Goal: Task Accomplishment & Management: Manage account settings

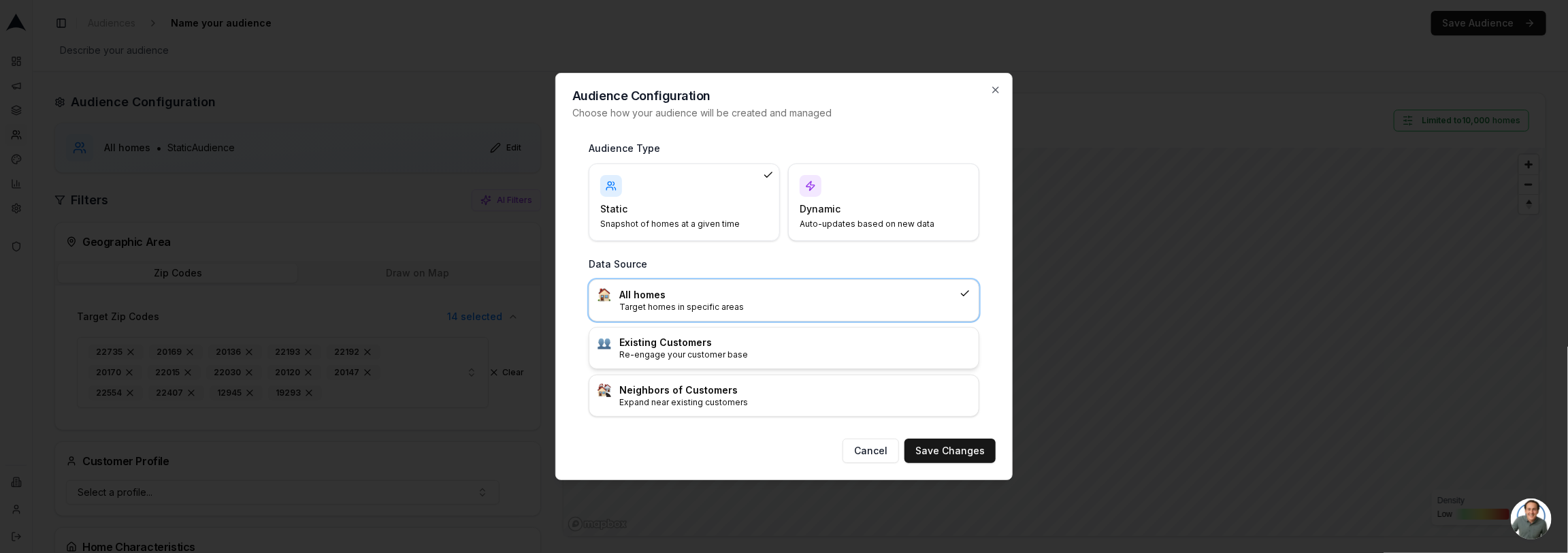
click at [807, 342] on h3 "Existing Customers" at bounding box center [795, 342] width 351 height 14
click at [971, 452] on button "Save Changes" at bounding box center [950, 451] width 91 height 24
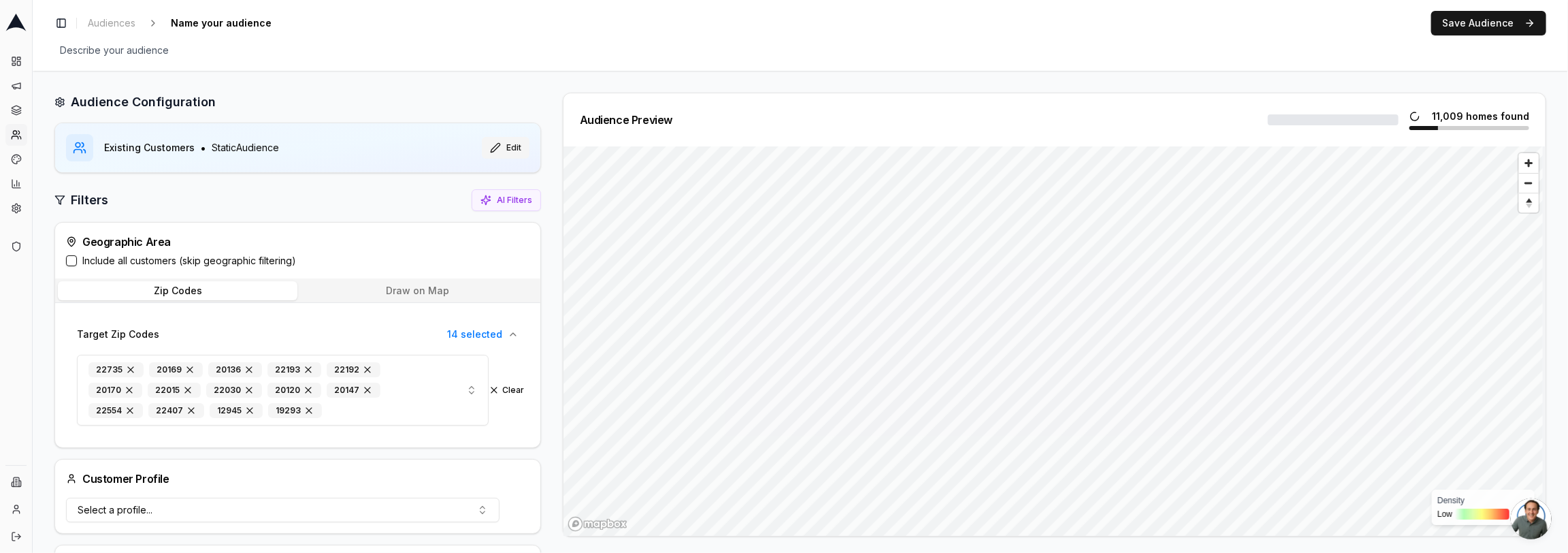
click at [503, 147] on button "Edit" at bounding box center [505, 148] width 47 height 22
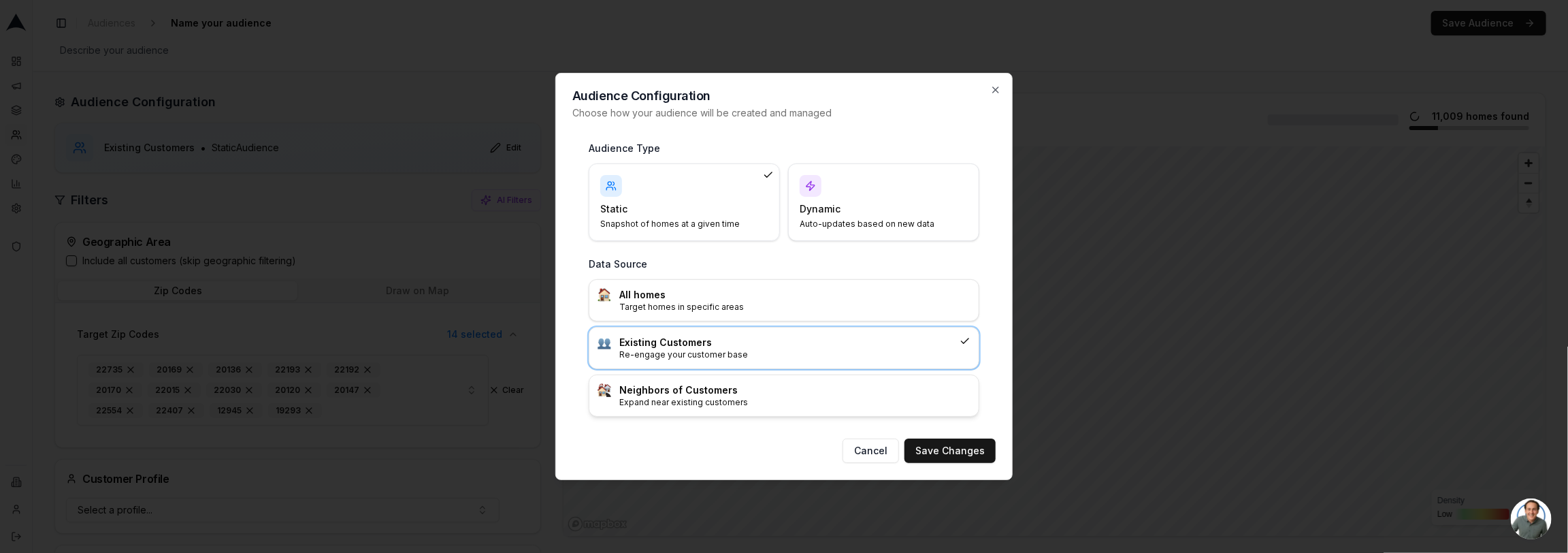
click at [704, 408] on div "Neighbors of Customers Expand near existing customers" at bounding box center [784, 395] width 389 height 41
click at [808, 210] on h4 "Dynamic" at bounding box center [875, 209] width 151 height 14
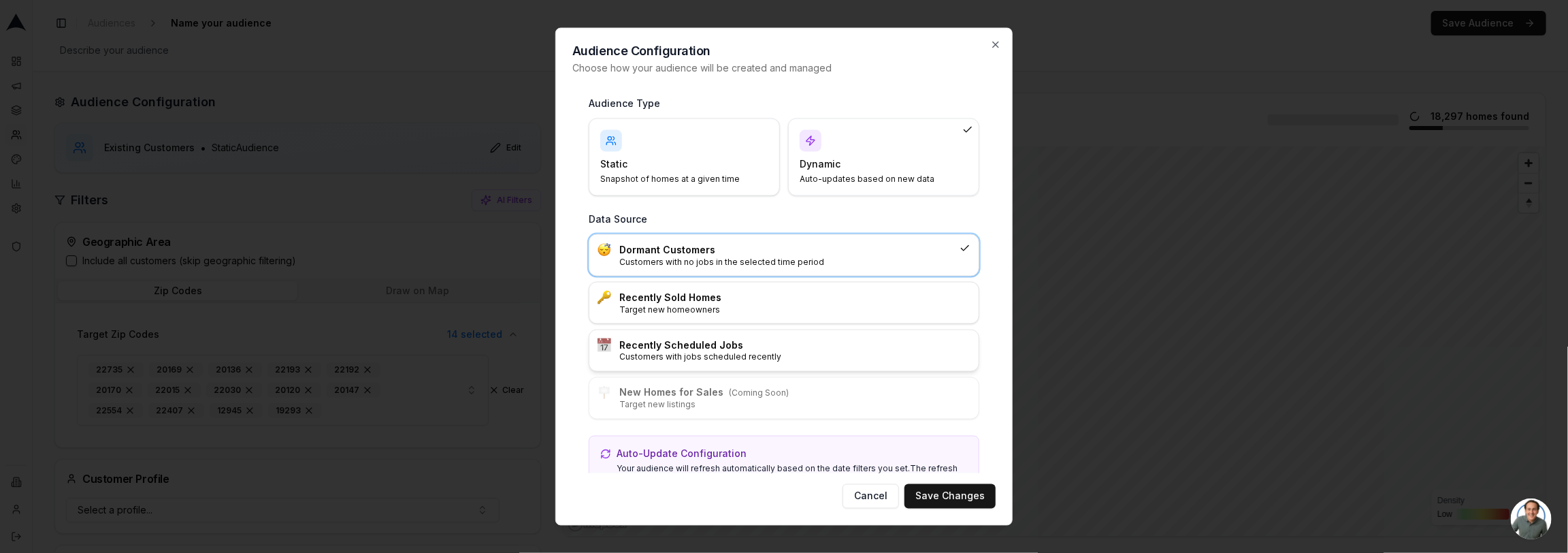
click at [728, 352] on p "Customers with jobs scheduled recently" at bounding box center [795, 357] width 351 height 11
drag, startPoint x: 938, startPoint y: 497, endPoint x: 910, endPoint y: 490, distance: 28.9
click at [938, 497] on button "Save Changes" at bounding box center [950, 496] width 91 height 24
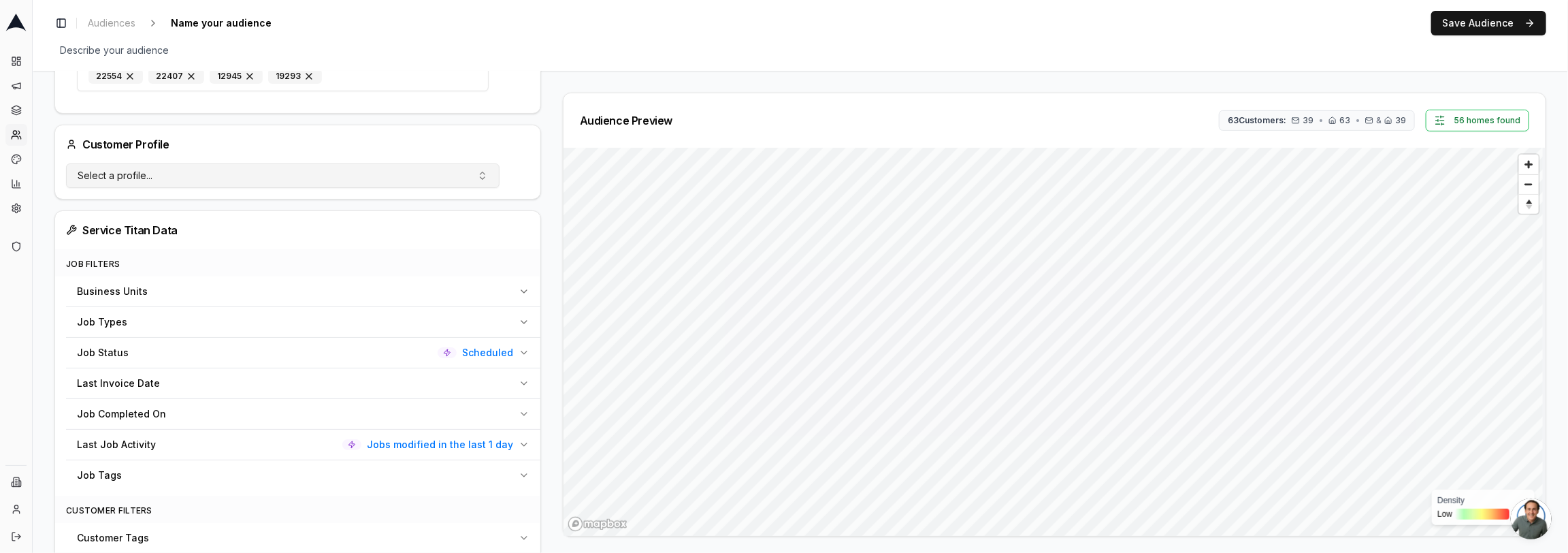
scroll to position [361, 0]
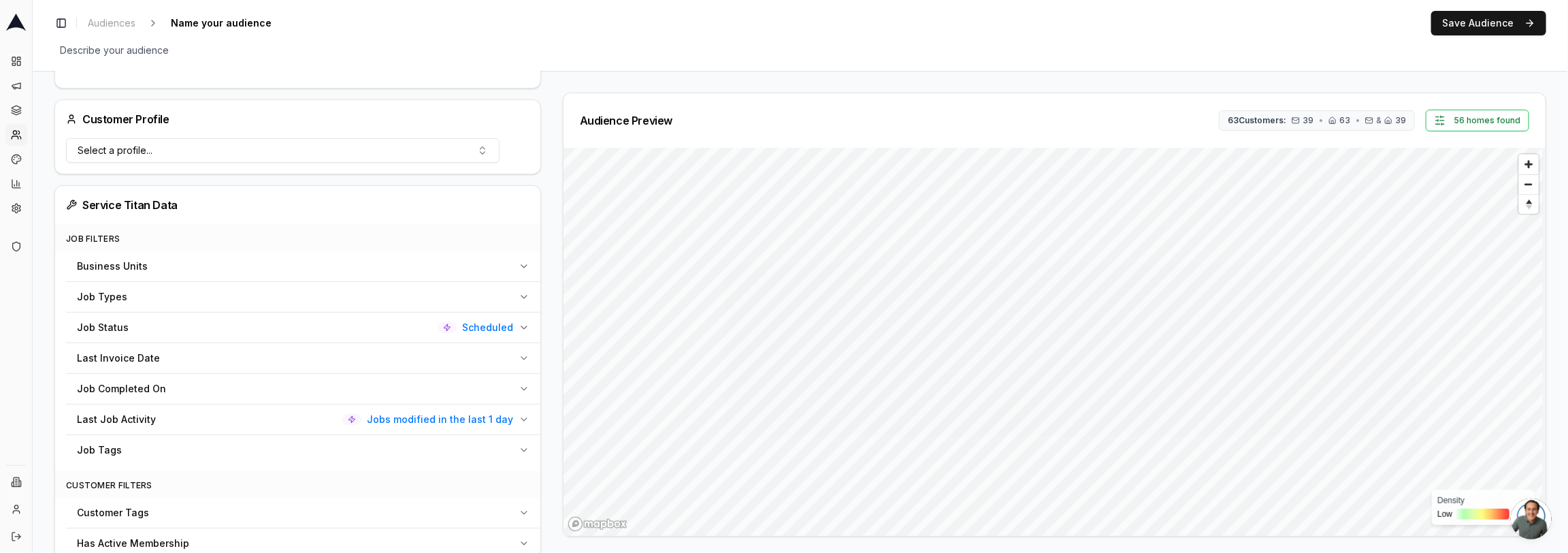
click at [556, 98] on div "Audience Preview 63 Customers: 39 • 63 • & 39 56 homes found Density Low High" at bounding box center [1049, 315] width 994 height 444
click at [202, 21] on span "Name your audience" at bounding box center [220, 23] width 111 height 19
type input "test"
click at [728, 35] on div "Toggle Sidebar Audiences test Edit Save Audience Describe your audience Edit" at bounding box center [801, 35] width 1536 height 71
click at [1483, 27] on button "Save Audience" at bounding box center [1489, 23] width 115 height 24
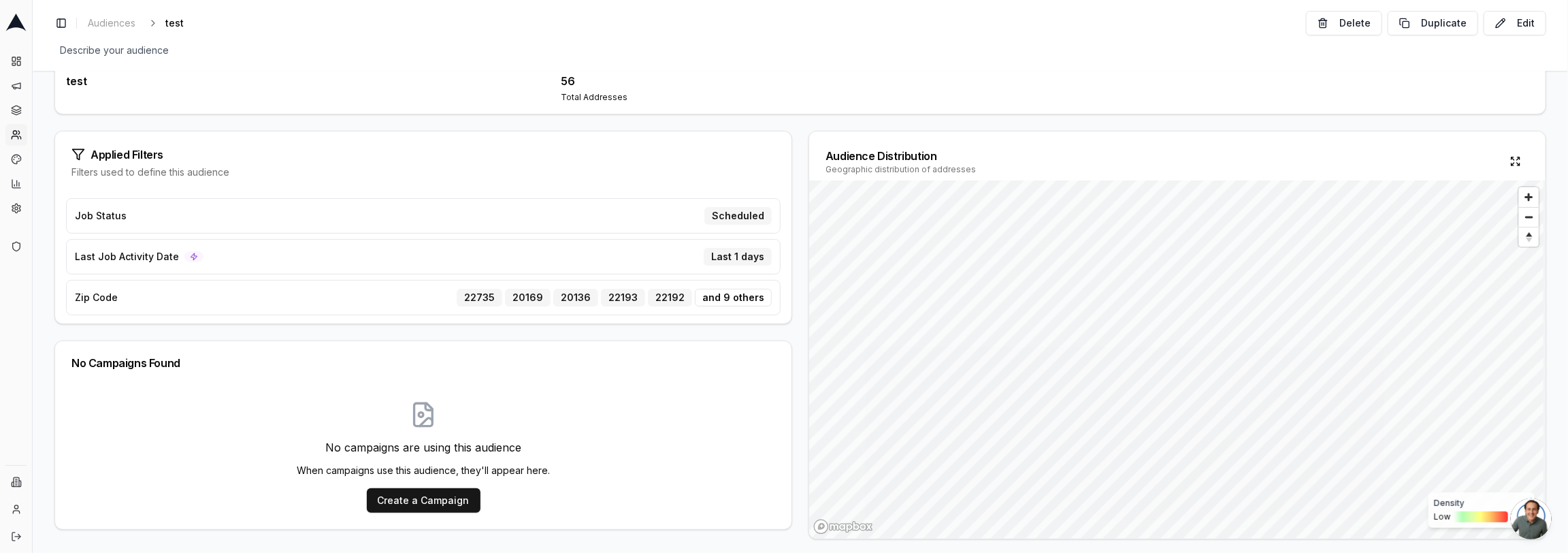
scroll to position [133, 0]
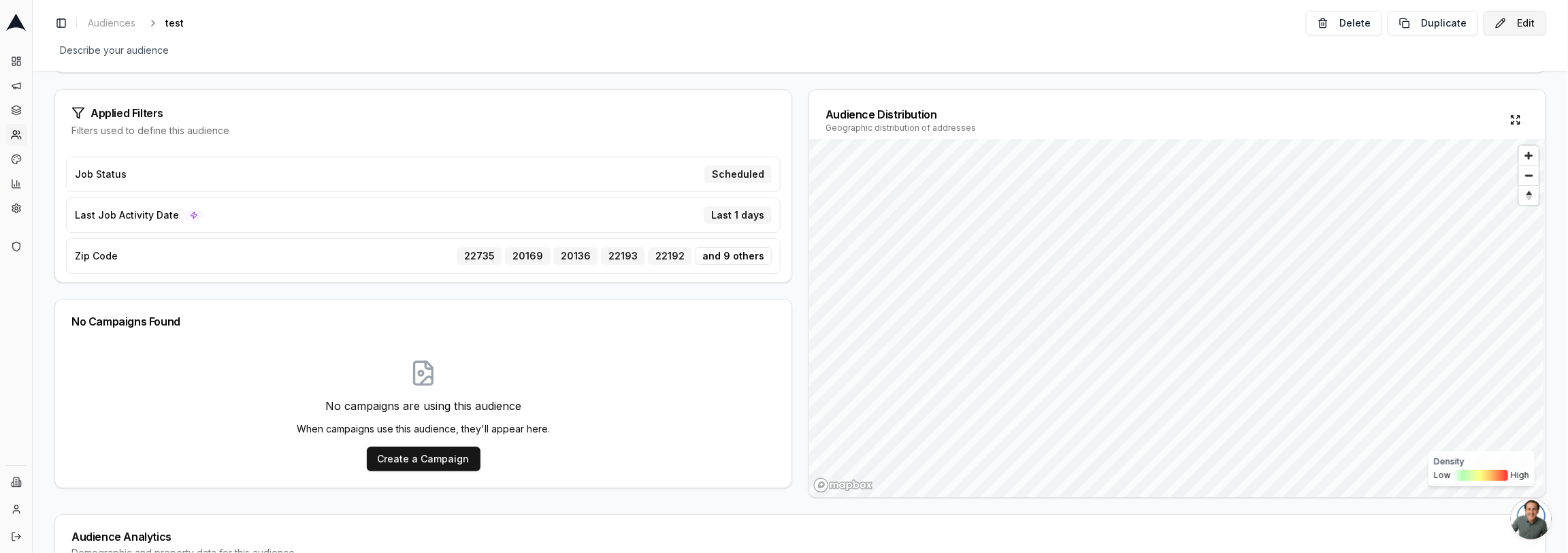
click at [1514, 26] on button "Edit" at bounding box center [1515, 23] width 62 height 24
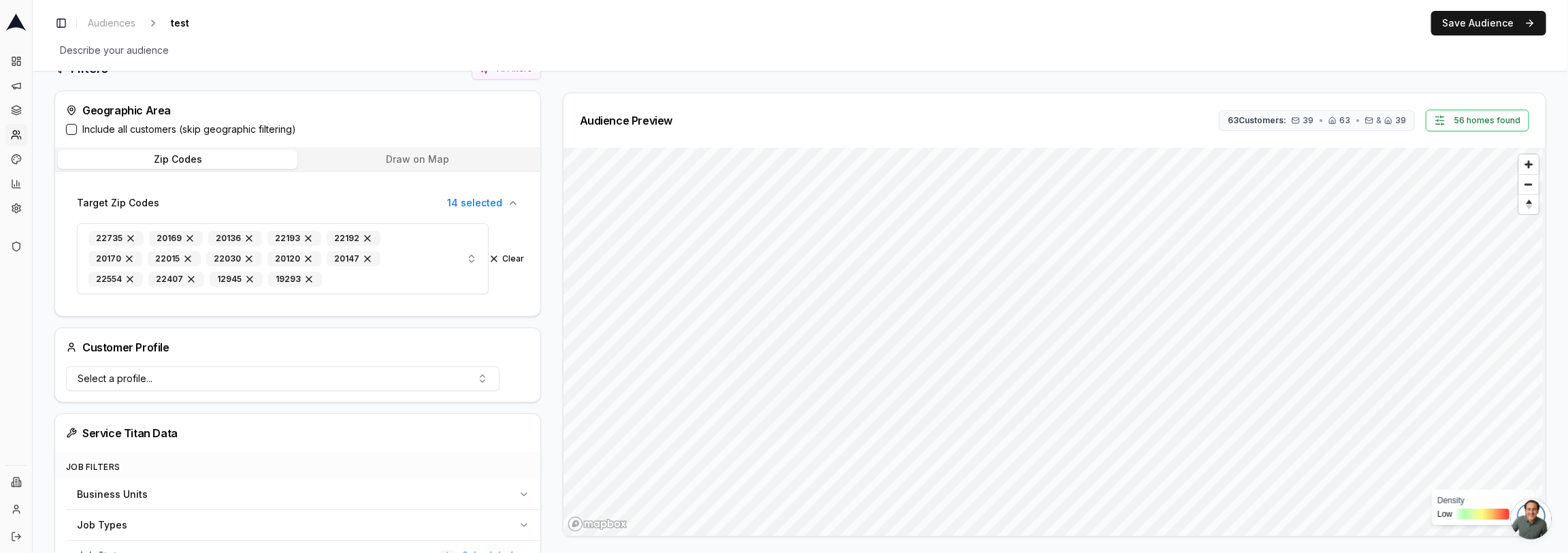
scroll to position [78, 0]
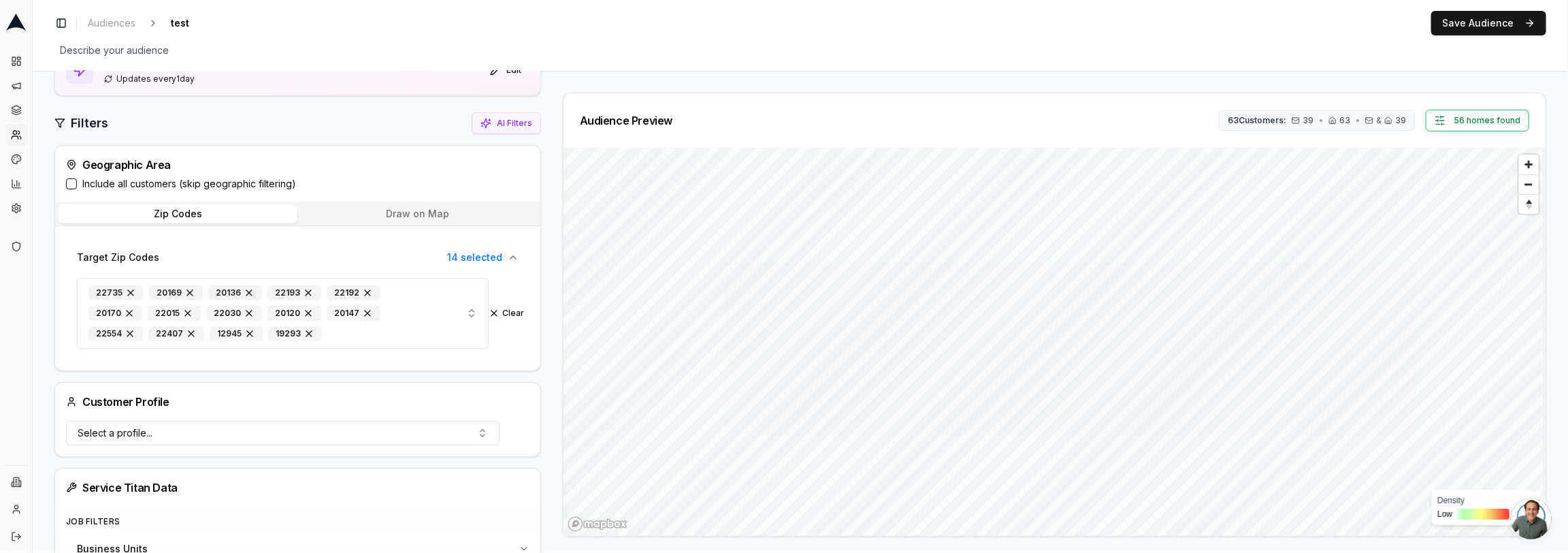
click at [71, 185] on button "Include all customers (skip geographic filtering)" at bounding box center [71, 183] width 11 height 11
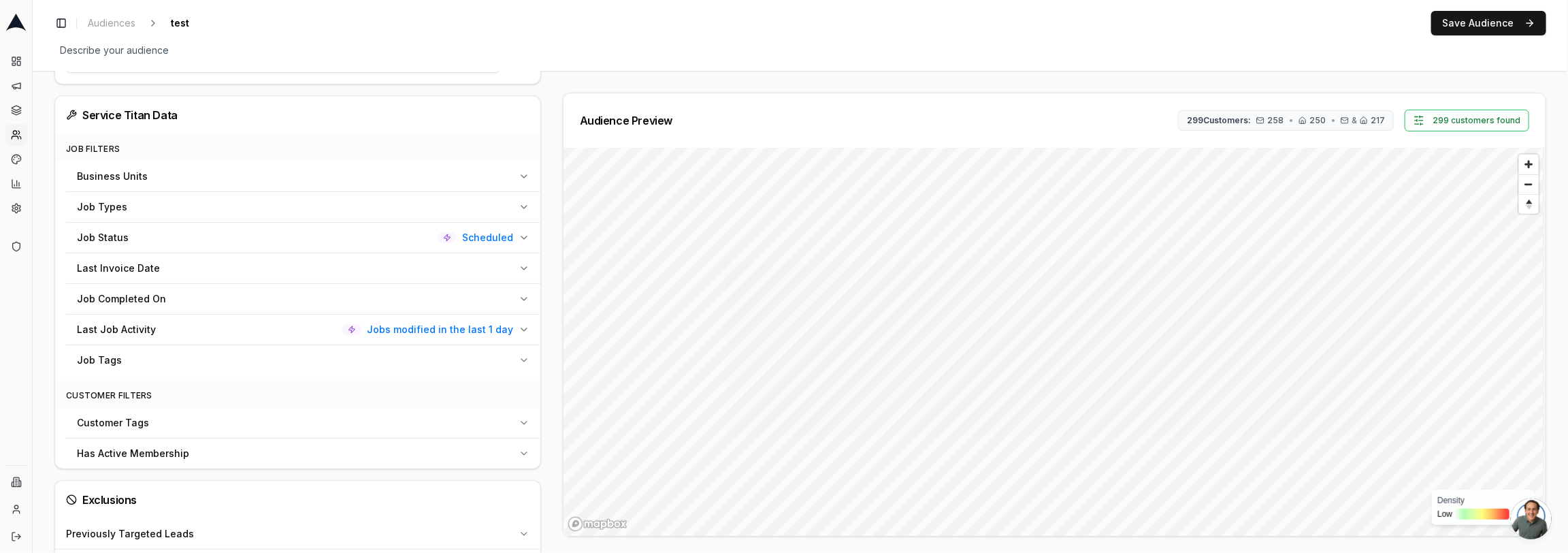
scroll to position [106, 0]
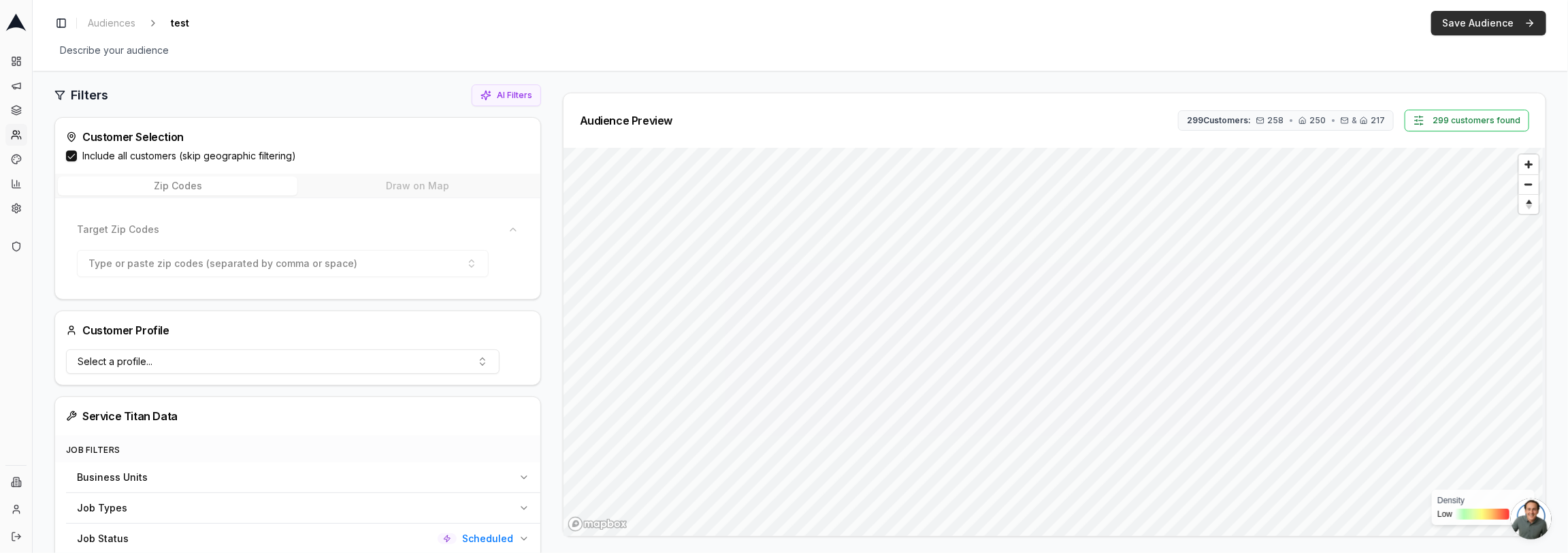
click at [1473, 24] on button "Save Audience" at bounding box center [1489, 23] width 115 height 24
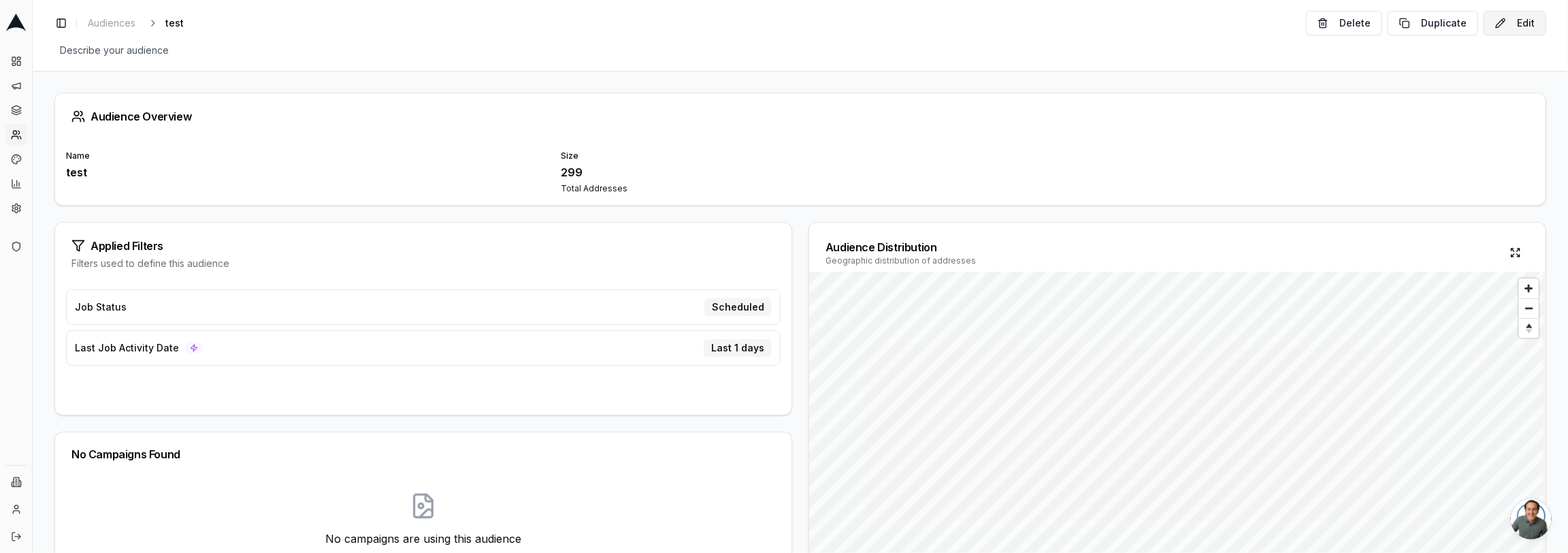
click at [1515, 18] on button "Edit" at bounding box center [1515, 23] width 62 height 24
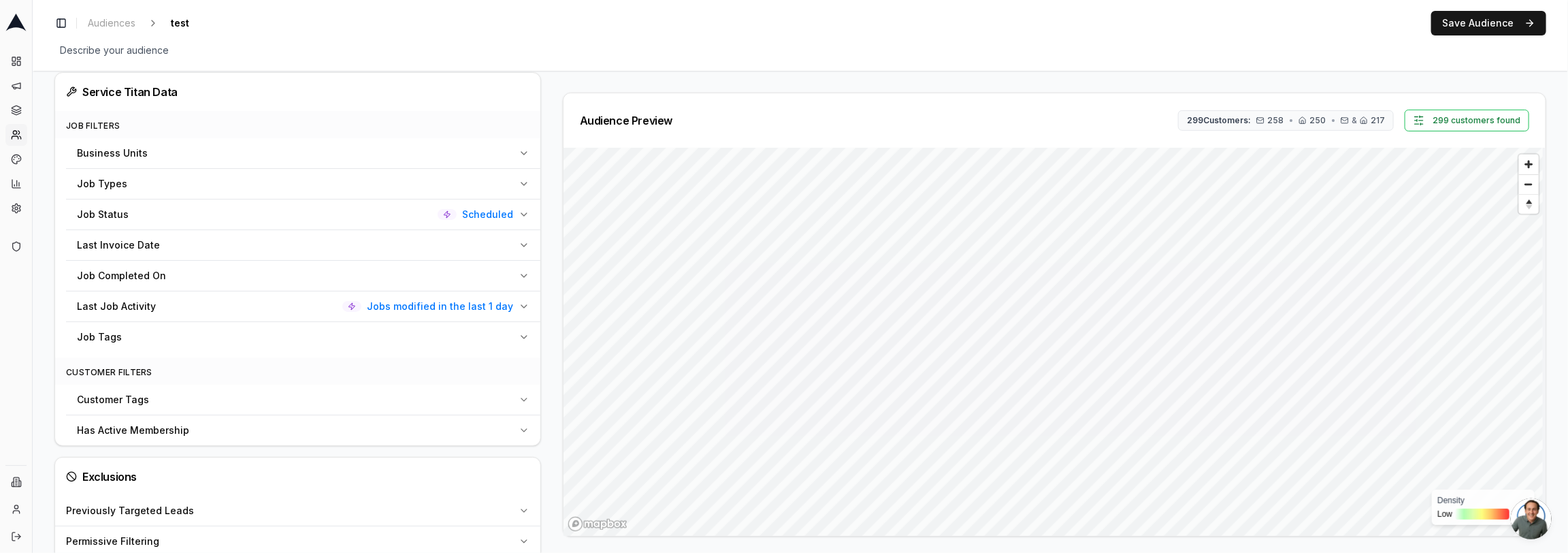
scroll to position [552, 0]
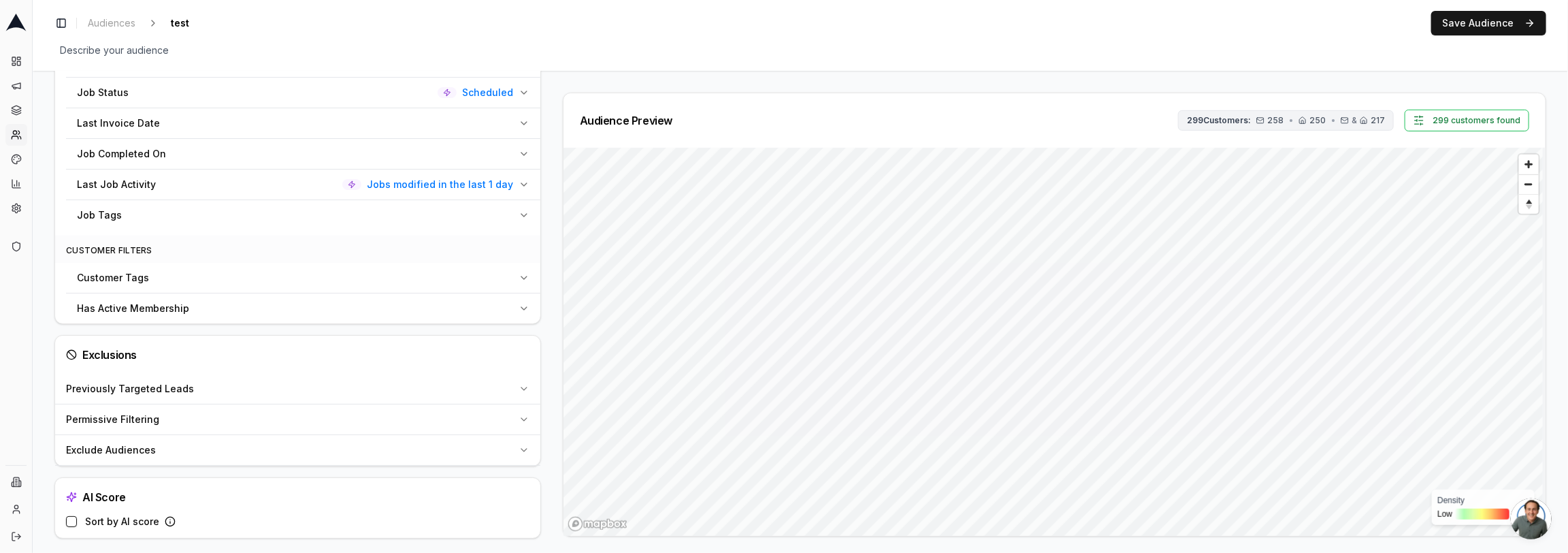
click at [1267, 119] on span "258" at bounding box center [1270, 120] width 27 height 11
click at [1096, 82] on div "Audience Configuration Recently Scheduled Jobs • Dynamic Audience Updates every…" at bounding box center [801, 40] width 1492 height 998
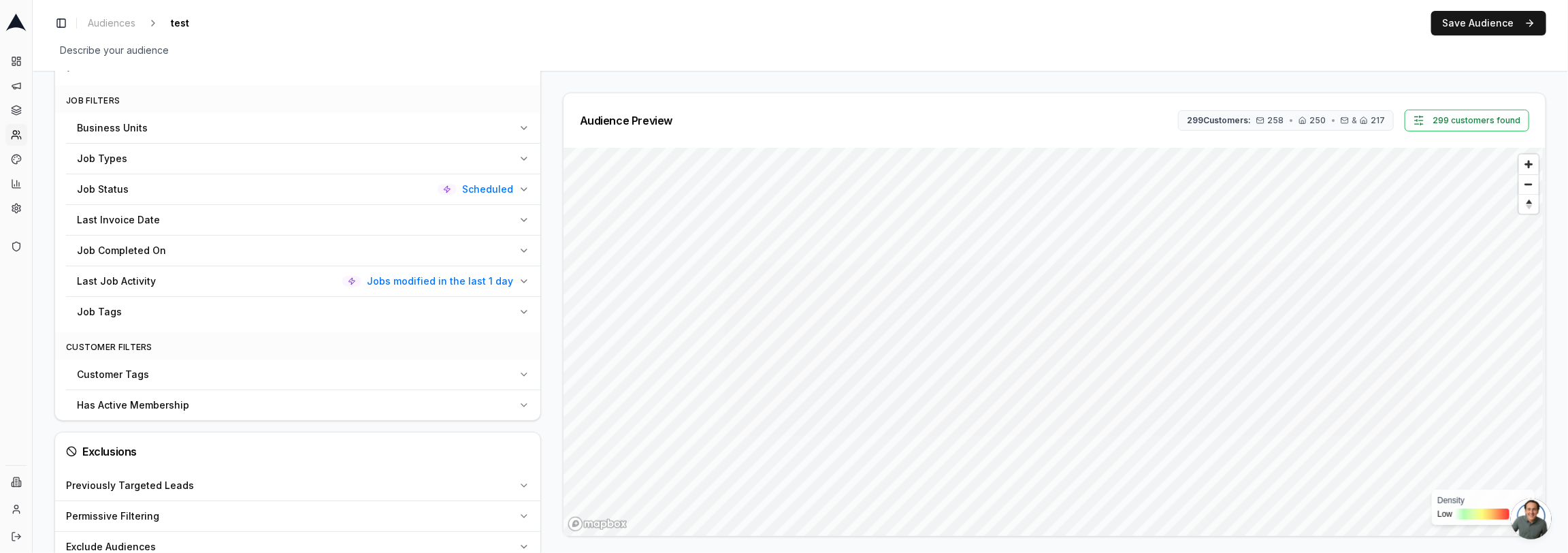
scroll to position [440, 0]
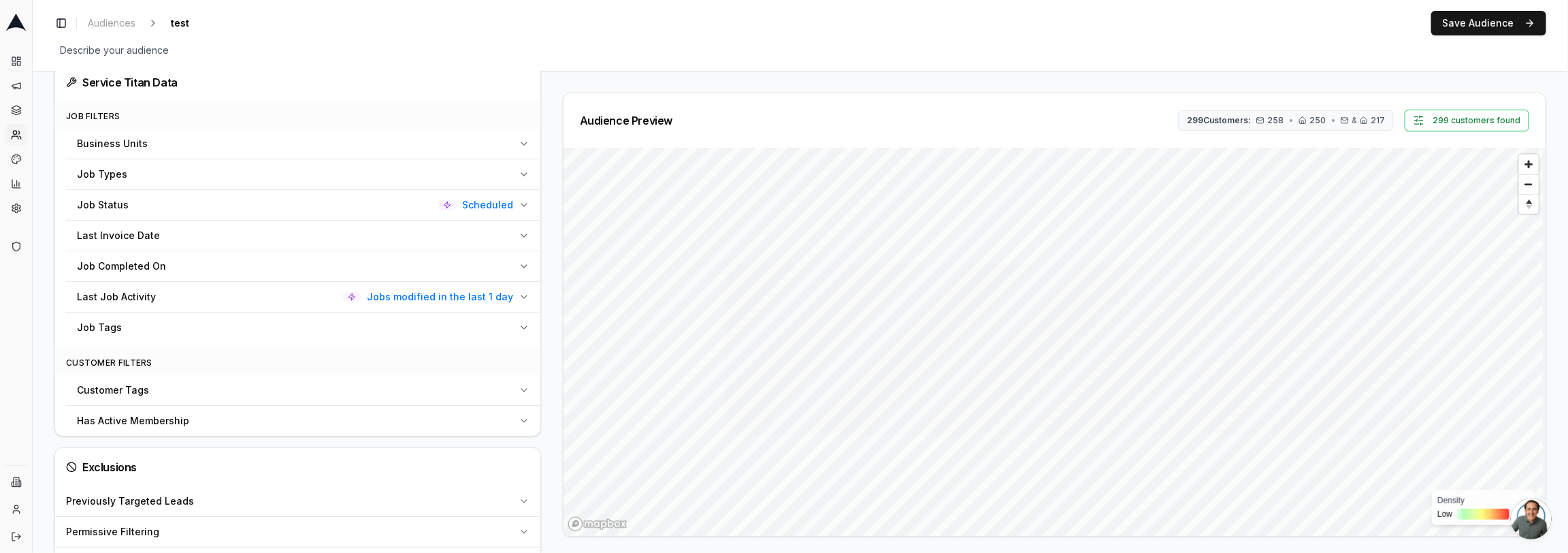
click at [104, 262] on span "Job Completed On" at bounding box center [121, 266] width 89 height 14
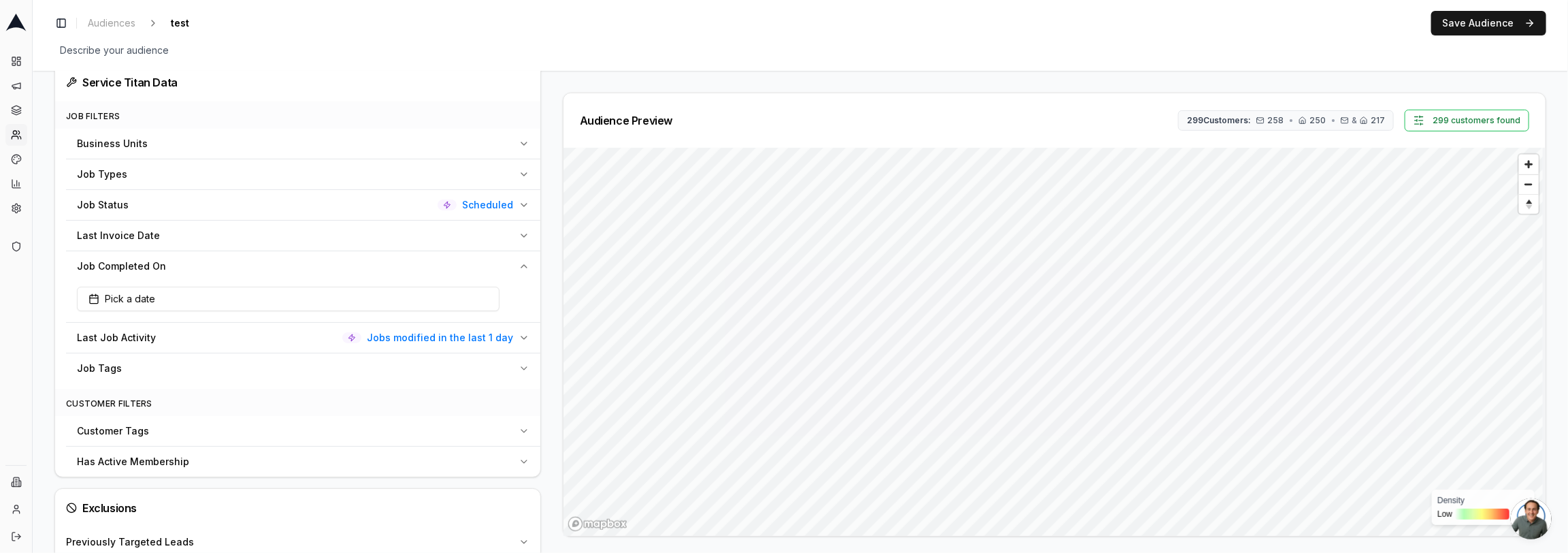
click at [286, 339] on div "Last Job Activity Jobs modified in the last 1 day" at bounding box center [295, 338] width 437 height 14
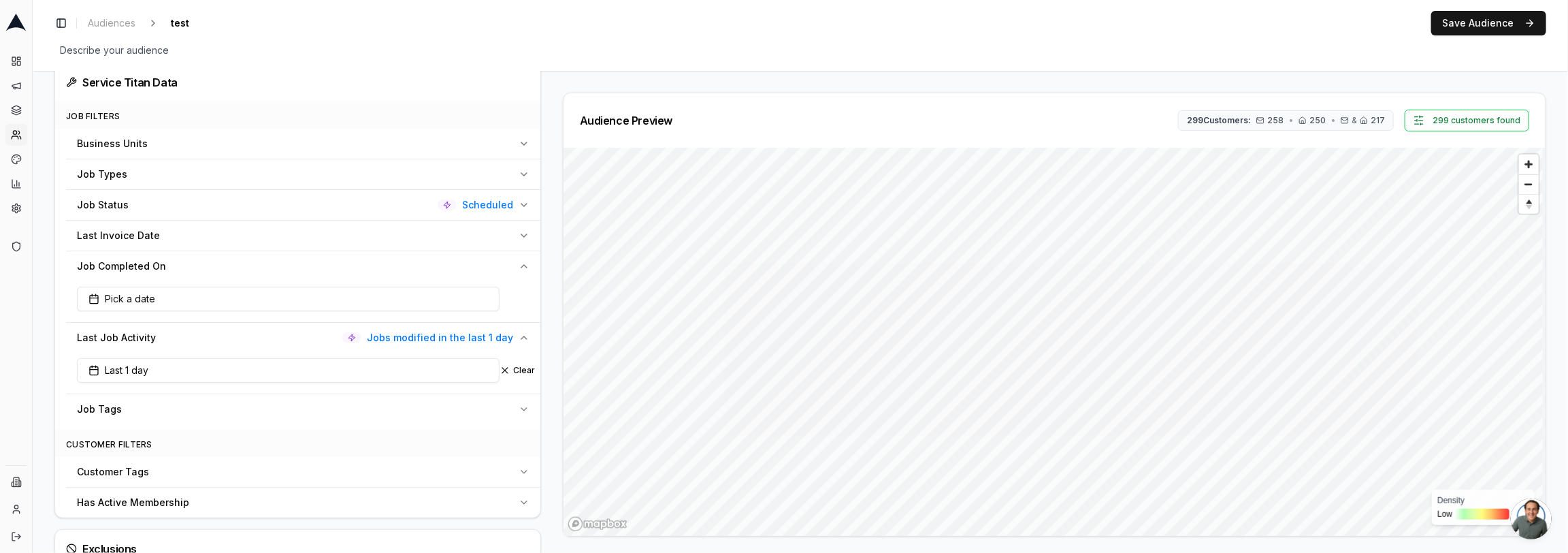
click at [518, 365] on button "Clear" at bounding box center [517, 370] width 35 height 11
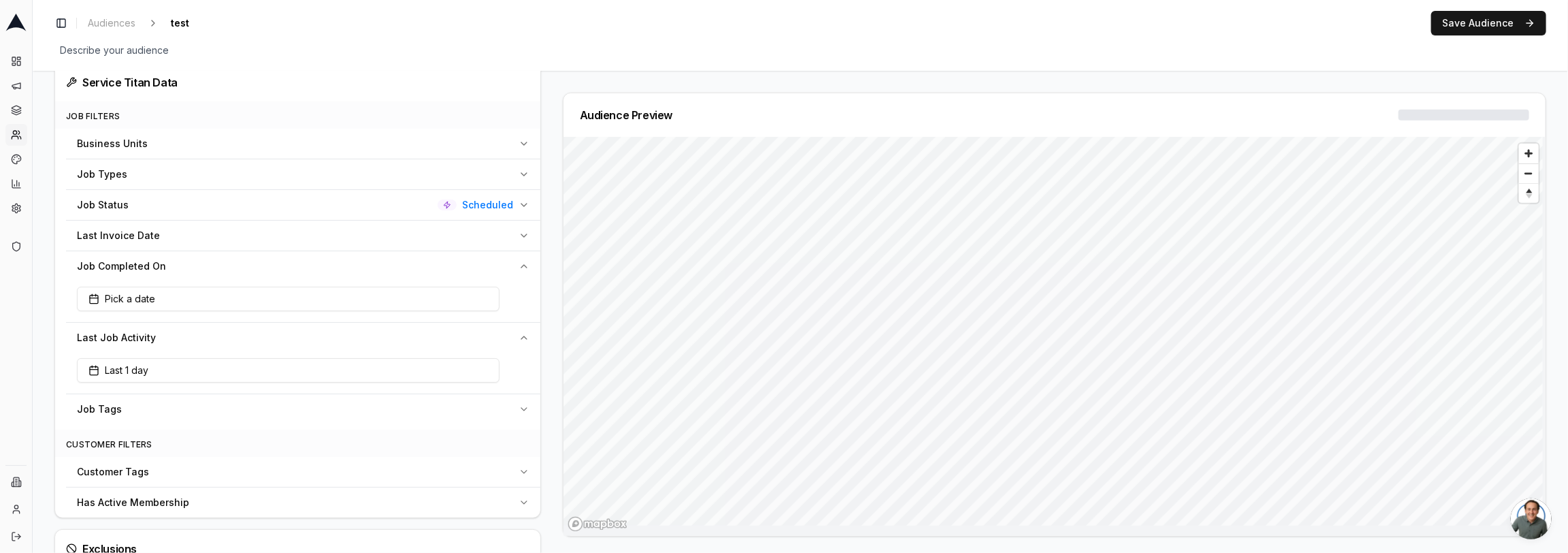
click at [310, 282] on div "Pick a date" at bounding box center [303, 302] width 475 height 41
click at [301, 291] on button "Pick a date" at bounding box center [288, 299] width 423 height 24
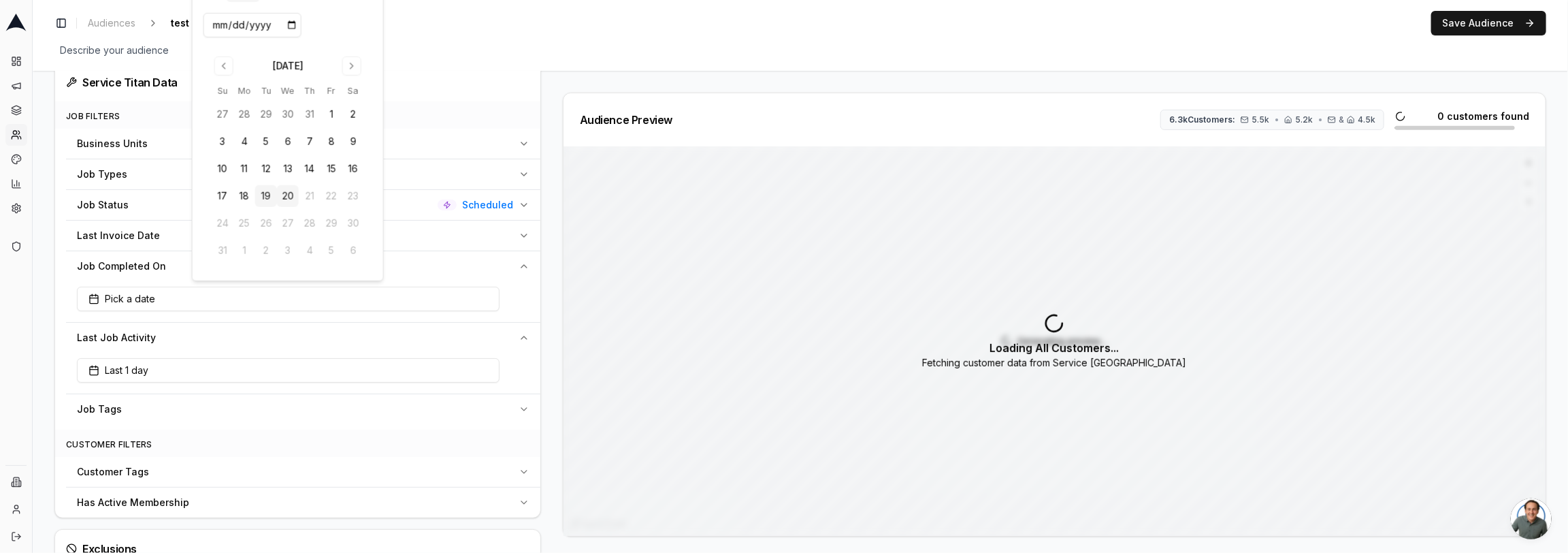
click at [266, 199] on button "19" at bounding box center [266, 196] width 22 height 22
type input "2025-08-19"
click at [44, 316] on div "Audience Configuration Recently Scheduled Jobs • Dynamic Audience Updates every…" at bounding box center [801, 192] width 1536 height 1123
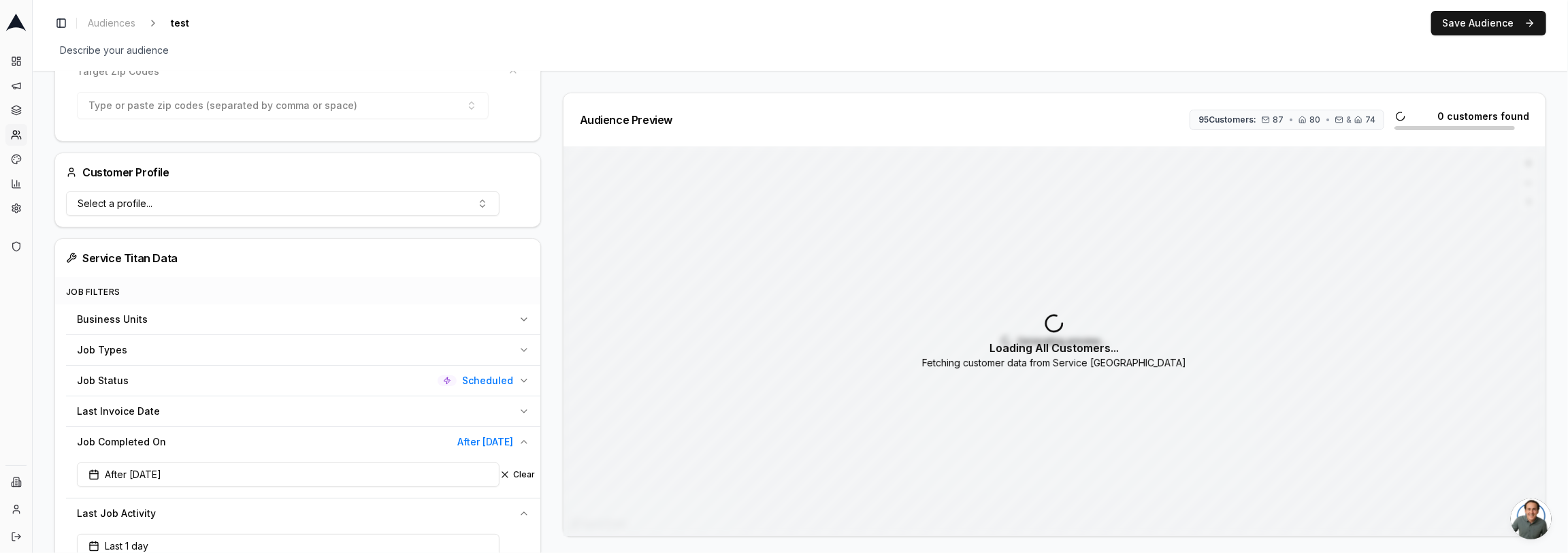
scroll to position [222, 0]
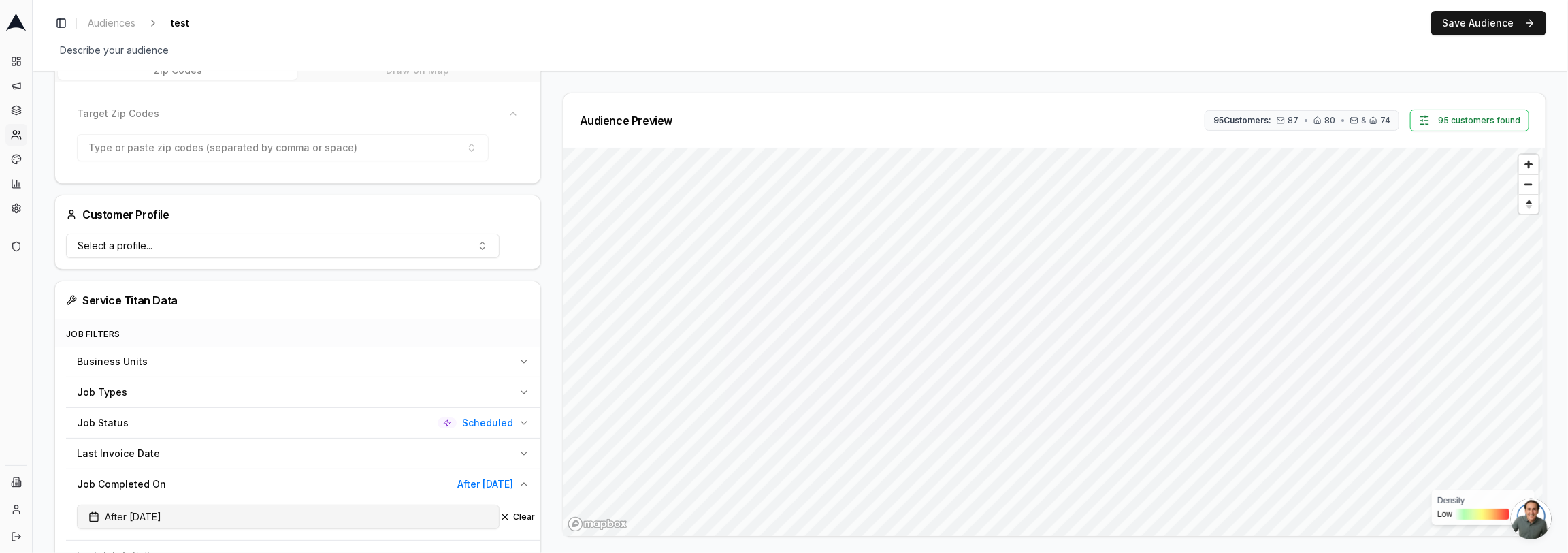
click at [416, 515] on button "After 08/19/2025" at bounding box center [288, 517] width 423 height 24
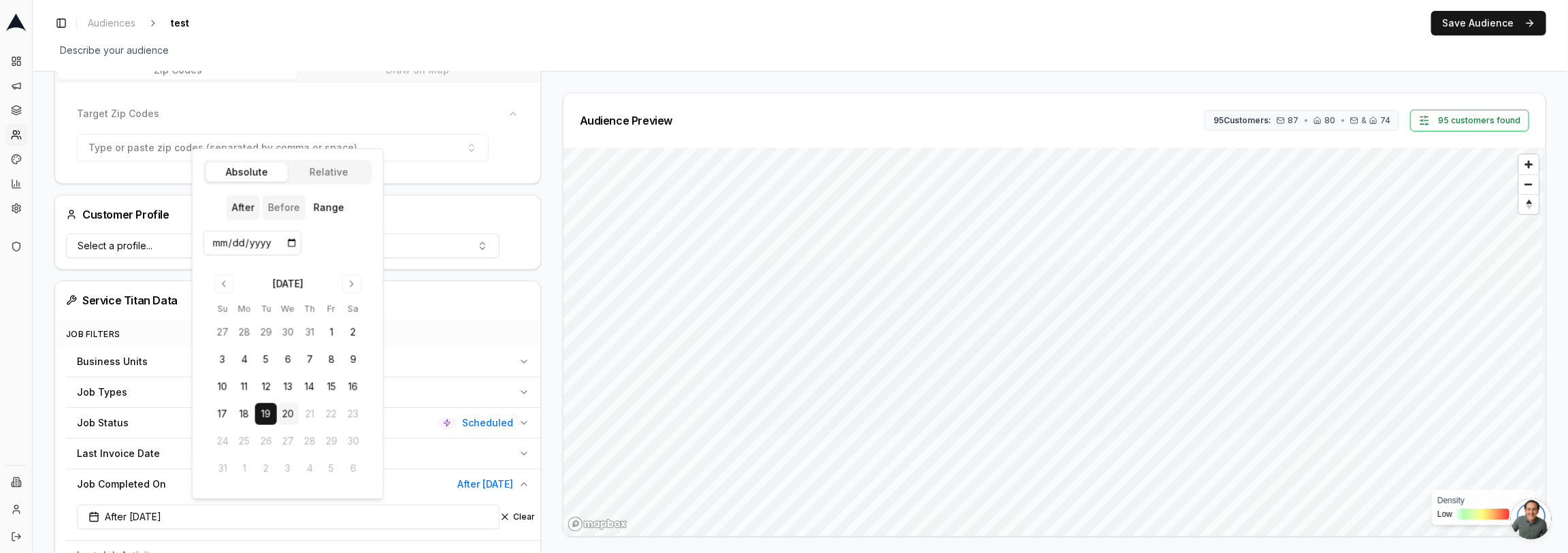
click at [281, 204] on button "Before" at bounding box center [284, 208] width 43 height 24
click at [1230, 119] on span "5.8k Customers:" at bounding box center [1208, 120] width 65 height 11
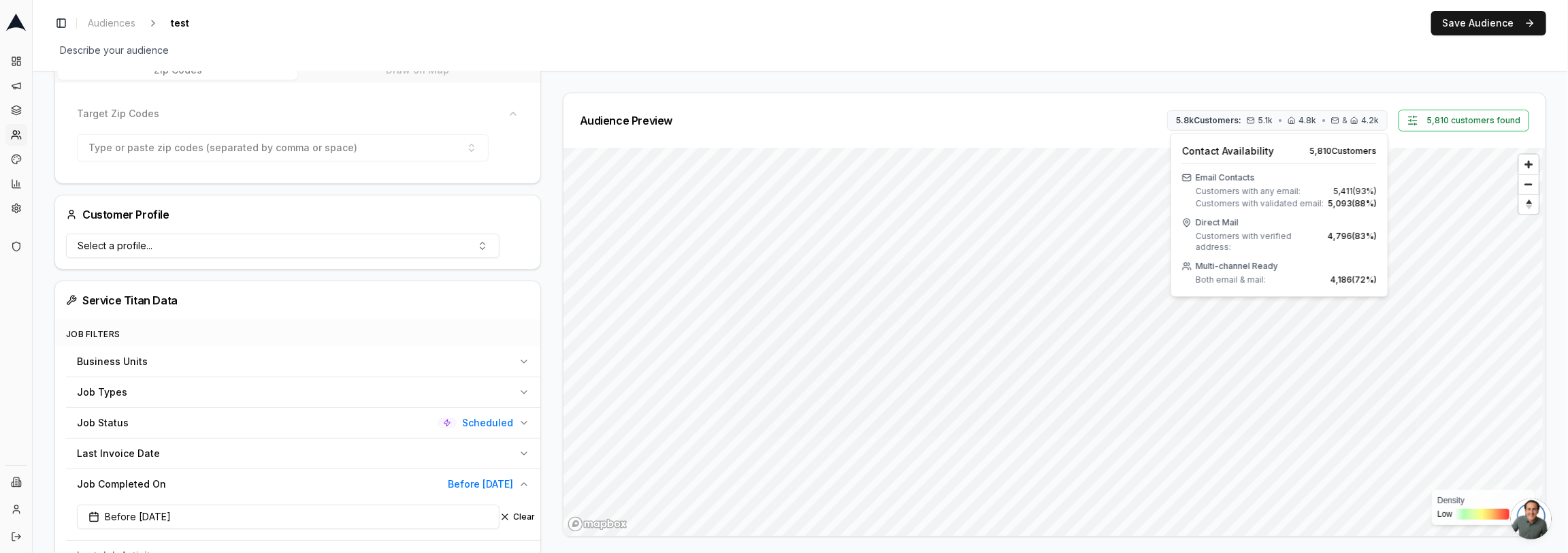
click at [538, 312] on div "Service Titan Data Job Filters Business Units Job Types Job Status Scheduled La…" at bounding box center [298, 508] width 487 height 455
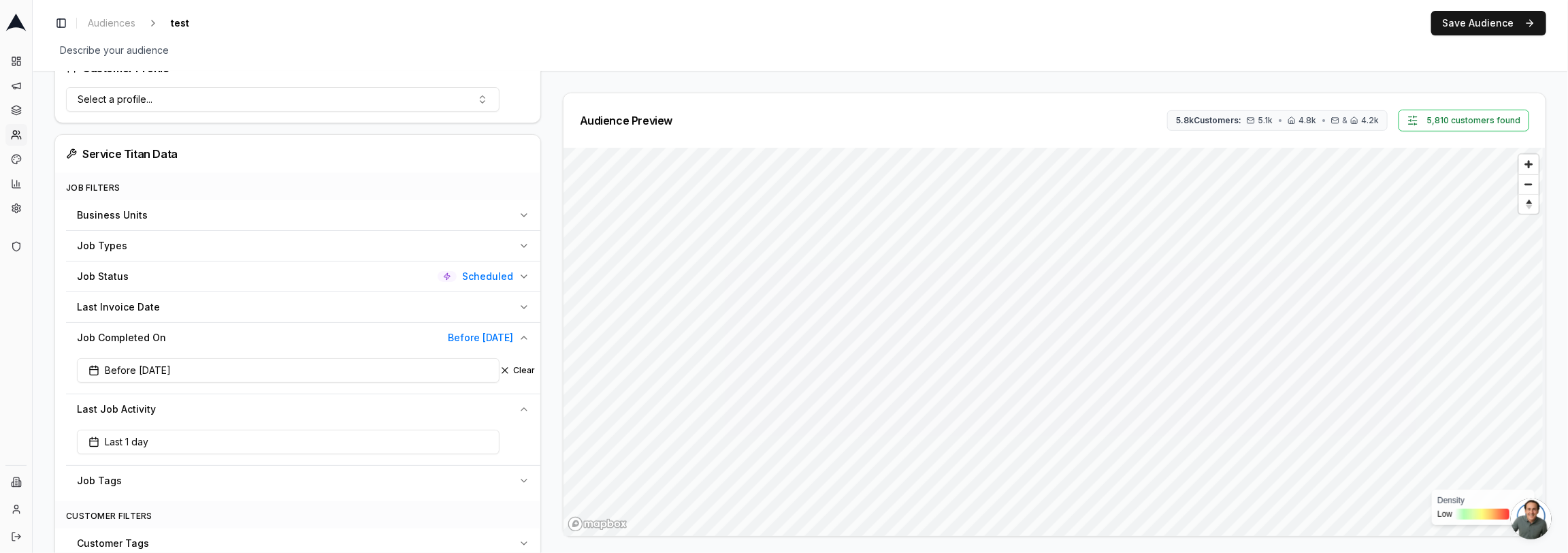
scroll to position [371, 0]
click at [520, 362] on button "Clear" at bounding box center [517, 367] width 35 height 11
click at [12, 112] on icon at bounding box center [16, 113] width 9 height 2
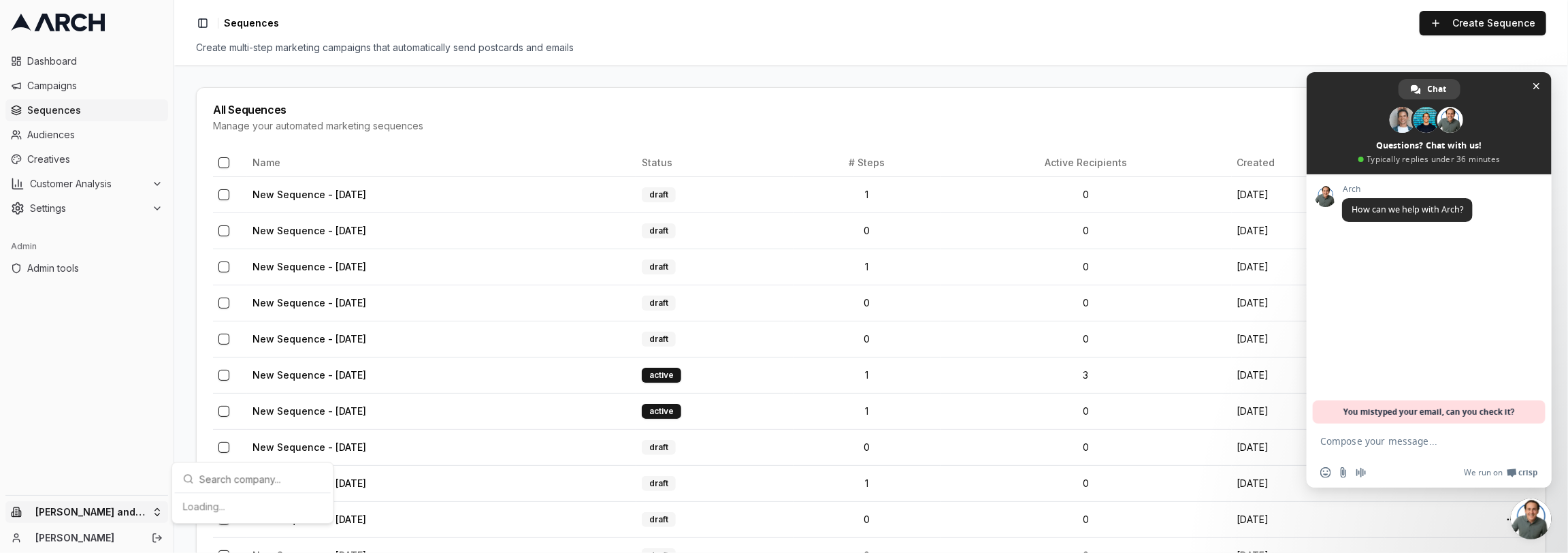
click at [105, 517] on html "Dashboard Campaigns Sequences Audiences Creatives Customer Analysis Settings Ad…" at bounding box center [784, 276] width 1568 height 553
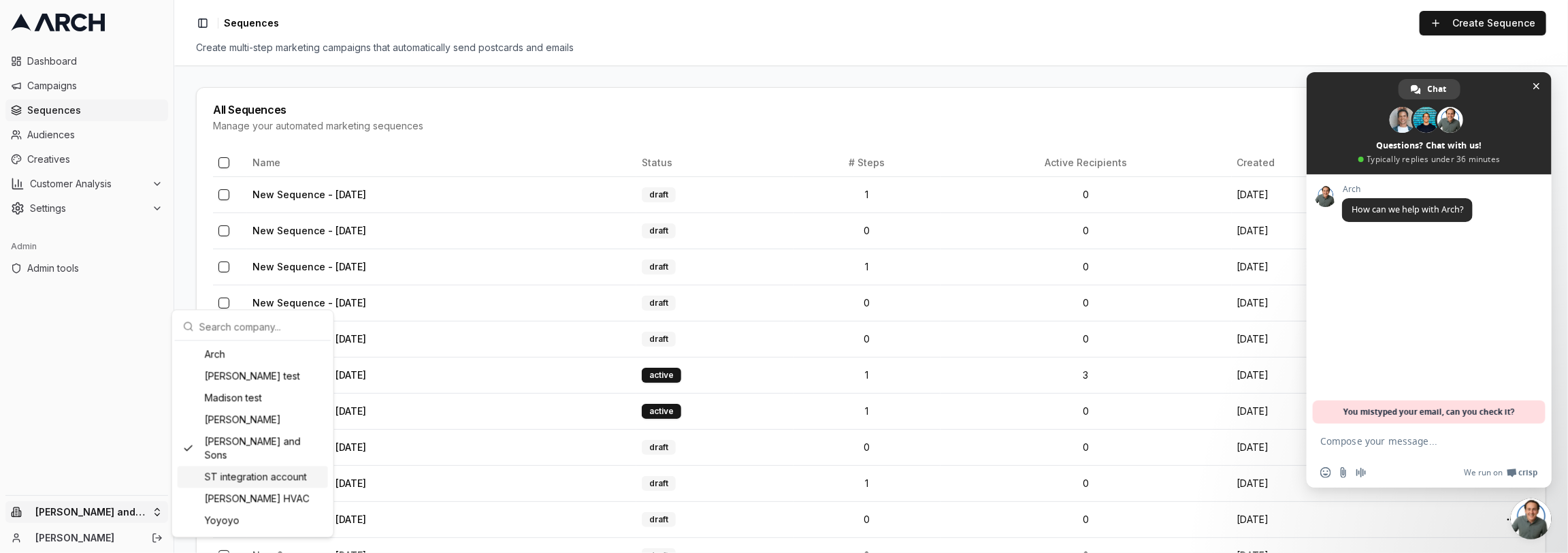
drag, startPoint x: 252, startPoint y: 455, endPoint x: 244, endPoint y: 449, distance: 10.0
click at [252, 466] on div "ST integration account" at bounding box center [253, 477] width 151 height 22
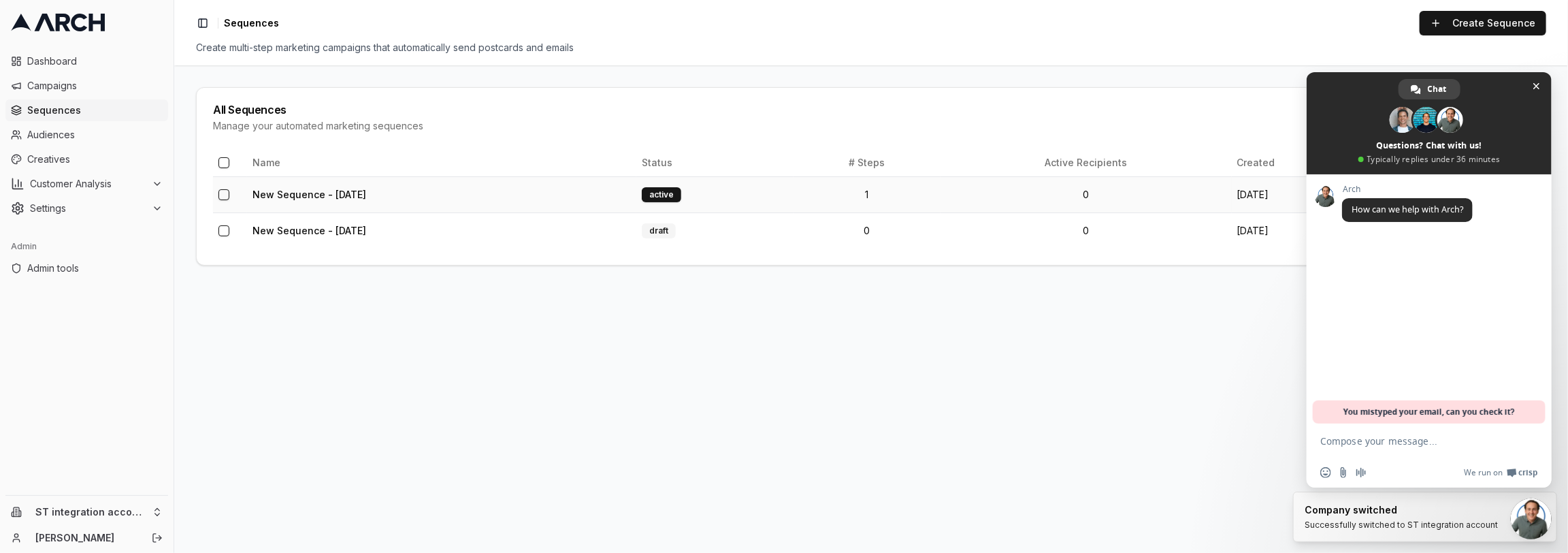
click at [323, 203] on td "New Sequence - [DATE]" at bounding box center [442, 195] width 389 height 36
